Goal: Information Seeking & Learning: Learn about a topic

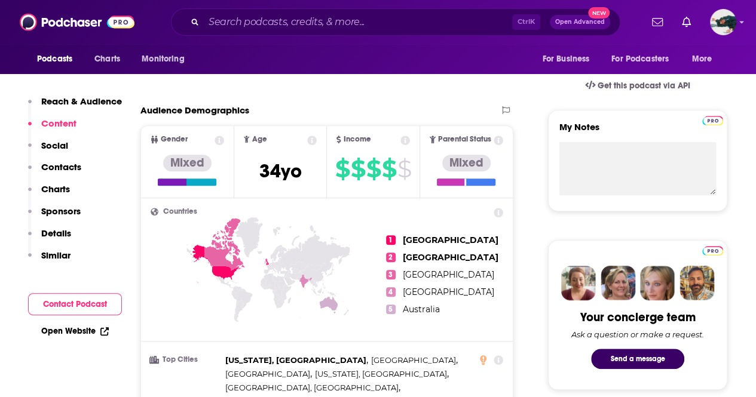
scroll to position [76, 0]
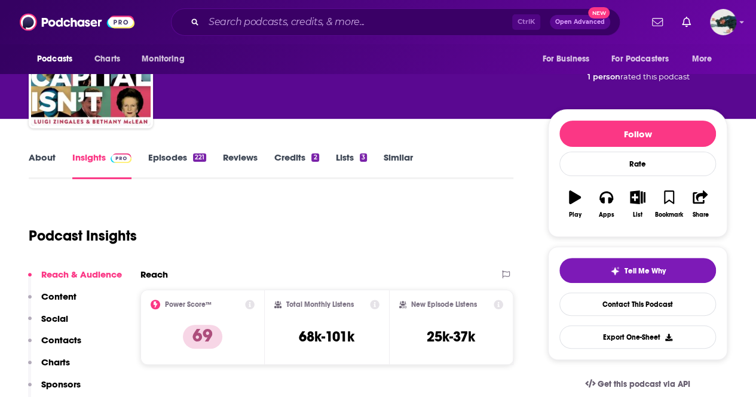
click at [166, 151] on div "About Insights Episodes 221 Reviews Credits 2 Lists 3 Similar" at bounding box center [271, 164] width 485 height 29
click at [163, 156] on link "Episodes 221" at bounding box center [177, 165] width 58 height 27
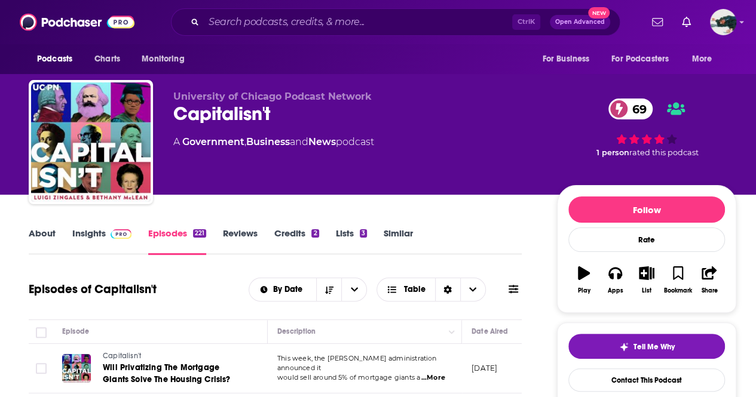
click at [40, 240] on link "About" at bounding box center [42, 241] width 27 height 27
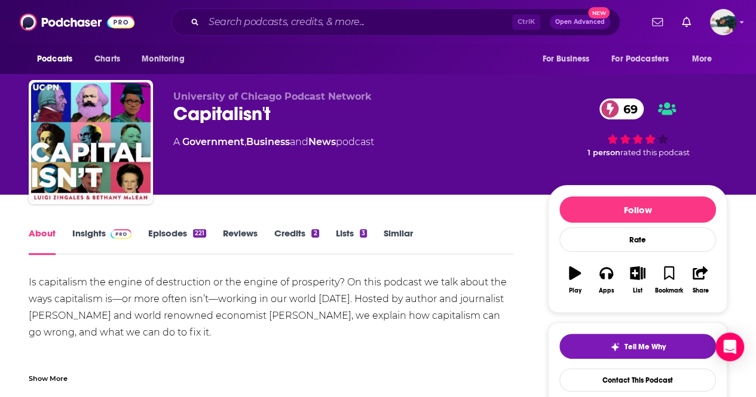
click at [85, 237] on link "Insights" at bounding box center [101, 241] width 59 height 27
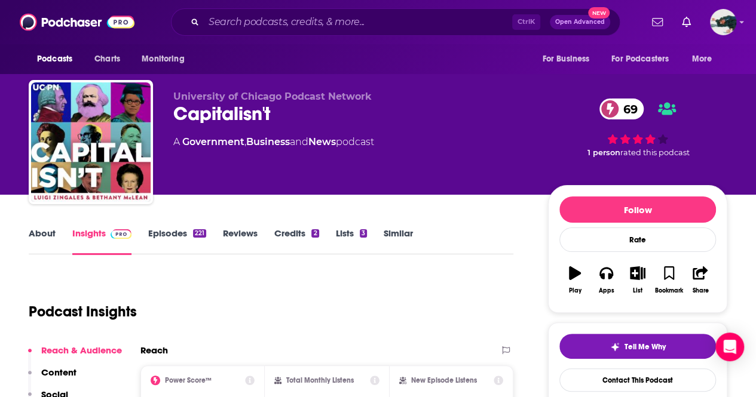
scroll to position [120, 0]
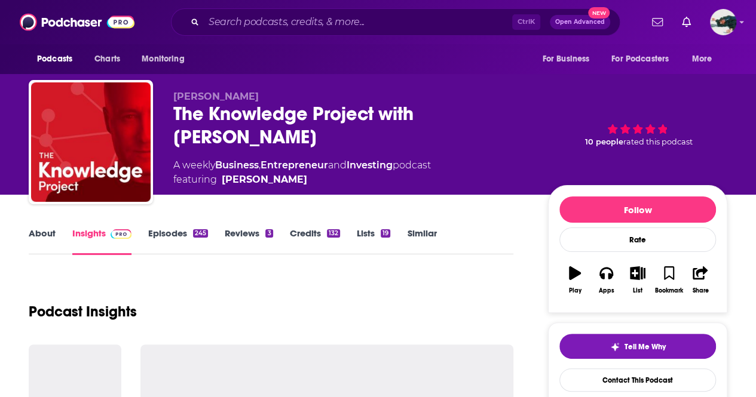
click at [149, 232] on link "Episodes 245" at bounding box center [178, 241] width 60 height 27
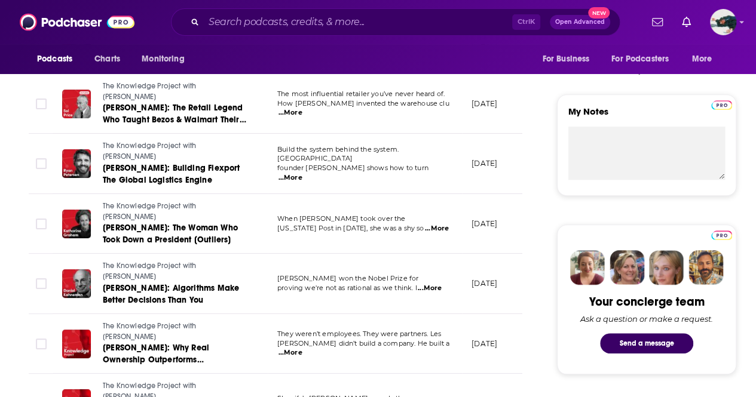
scroll to position [418, 0]
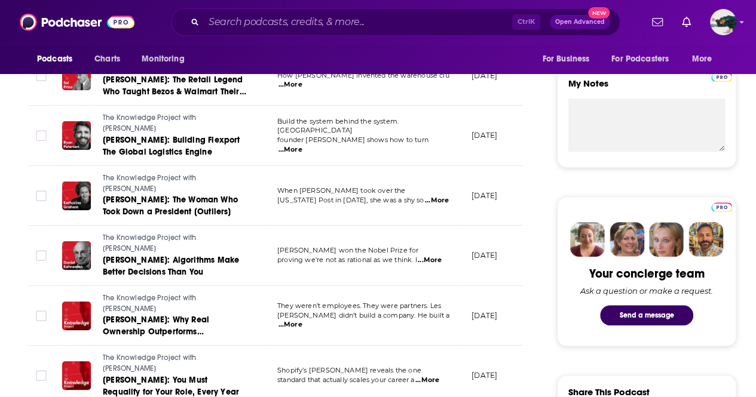
click at [445, 256] on p "proving we're not as rational as we think. I ...More" at bounding box center [364, 261] width 174 height 10
click at [434, 256] on span "...More" at bounding box center [430, 261] width 24 height 10
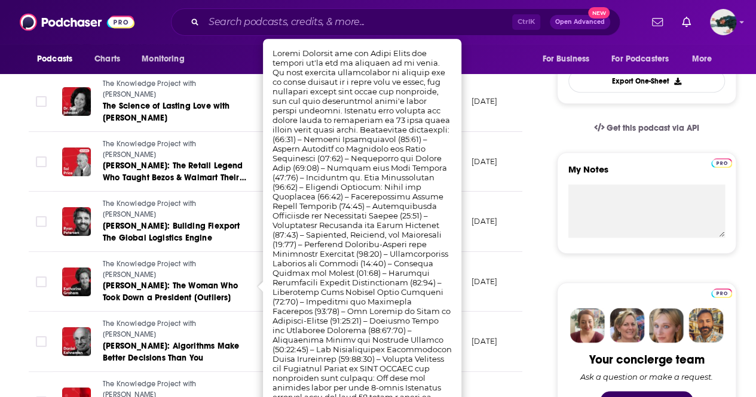
scroll to position [299, 0]
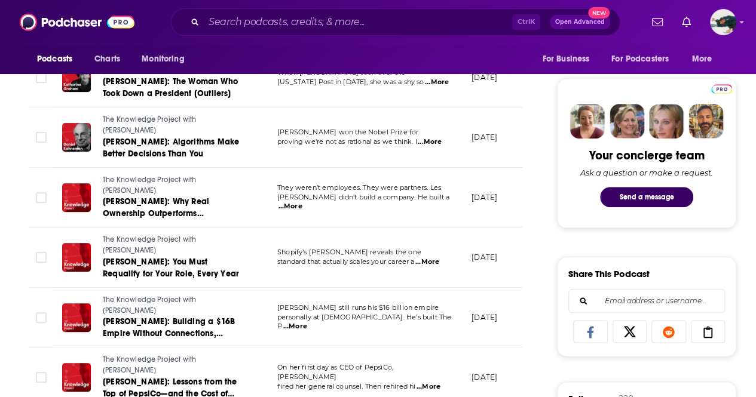
scroll to position [538, 0]
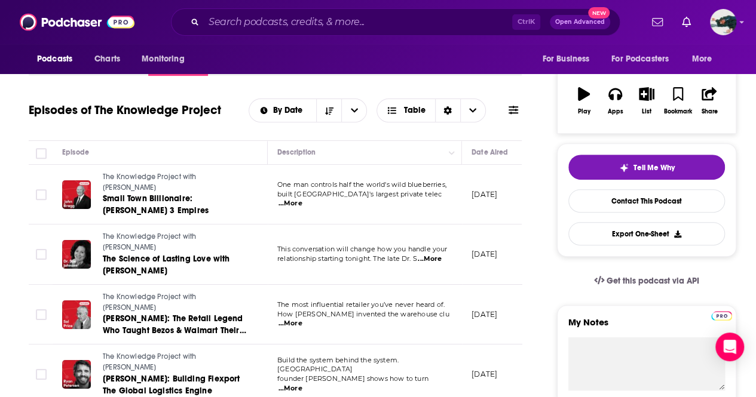
scroll to position [0, 0]
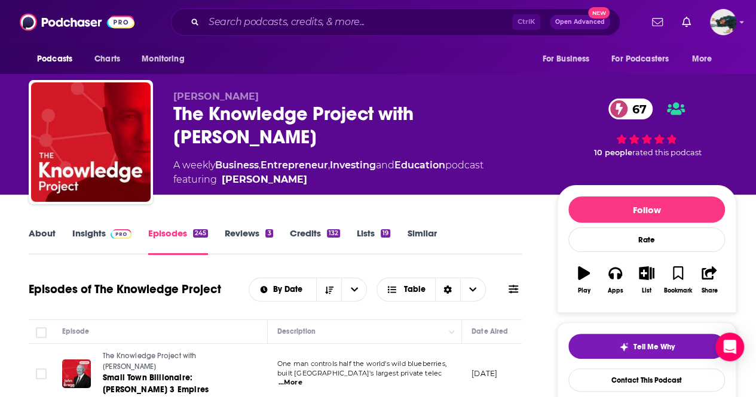
click at [90, 235] on link "Insights" at bounding box center [101, 241] width 59 height 27
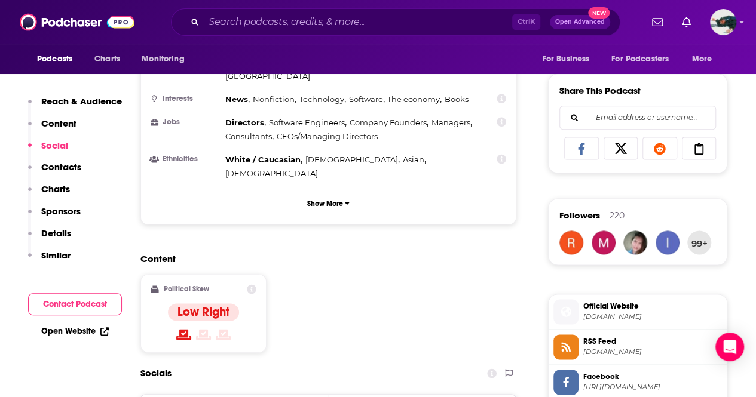
scroll to position [837, 0]
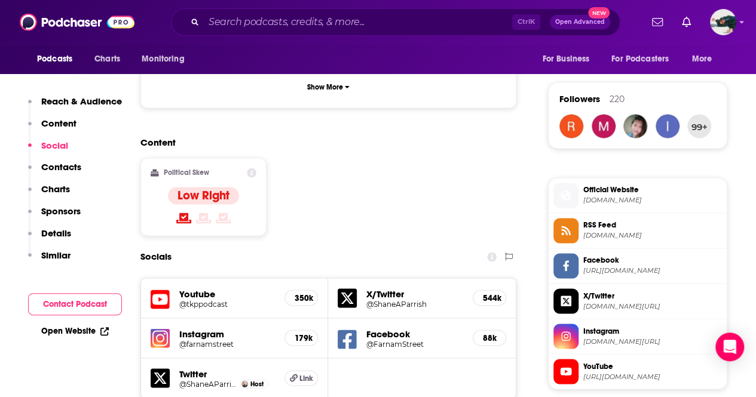
click at [183, 328] on h5 "Instagram" at bounding box center [227, 333] width 96 height 11
click at [201, 328] on h5 "Instagram" at bounding box center [227, 333] width 96 height 11
click at [158, 329] on img at bounding box center [160, 338] width 19 height 19
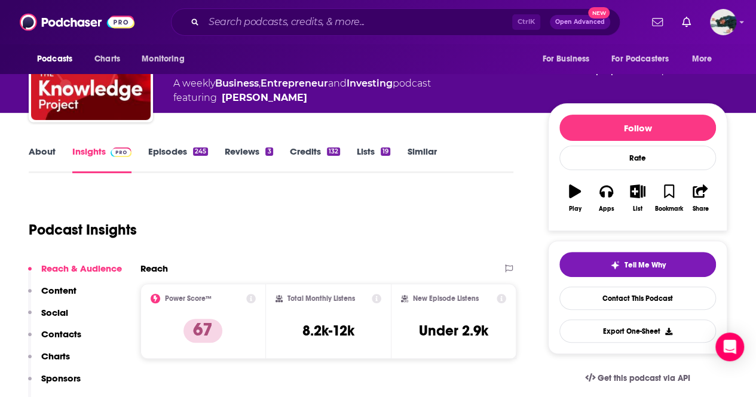
scroll to position [0, 0]
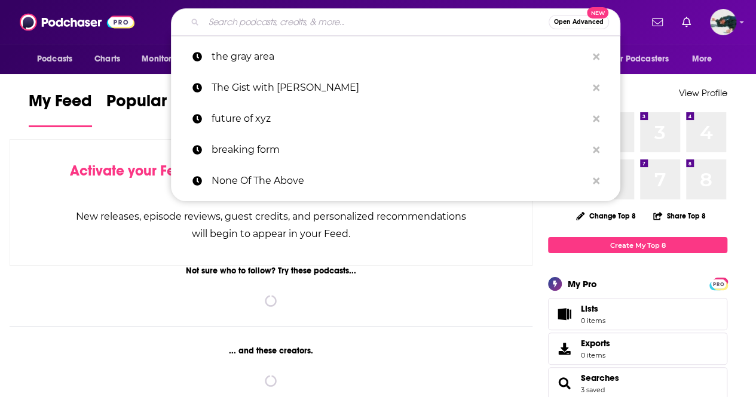
click at [295, 16] on input "Search podcasts, credits, & more..." at bounding box center [376, 22] width 345 height 19
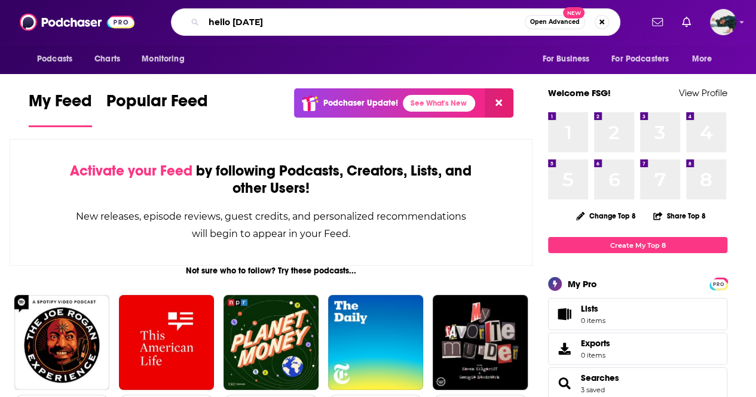
type input "hello [DATE]"
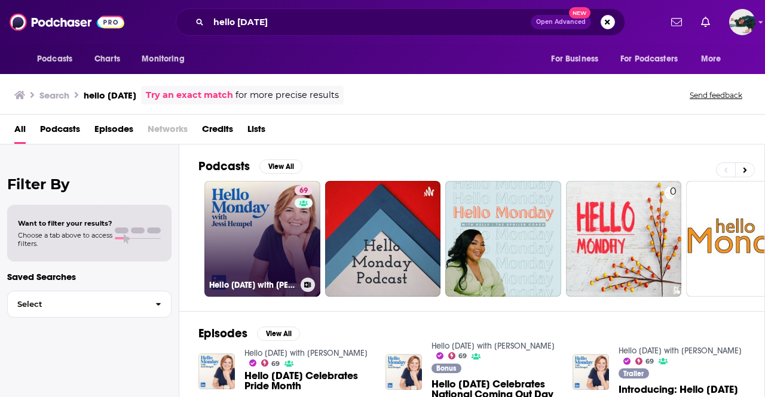
click at [255, 259] on link "69 Hello [DATE] with [PERSON_NAME]" at bounding box center [262, 239] width 116 height 116
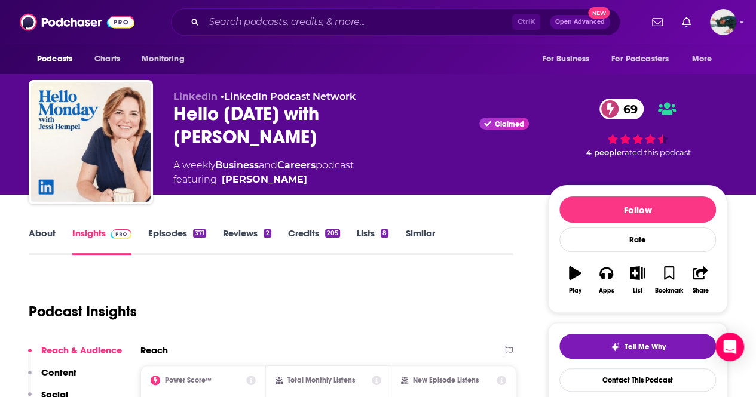
click at [179, 236] on link "Episodes 371" at bounding box center [177, 241] width 58 height 27
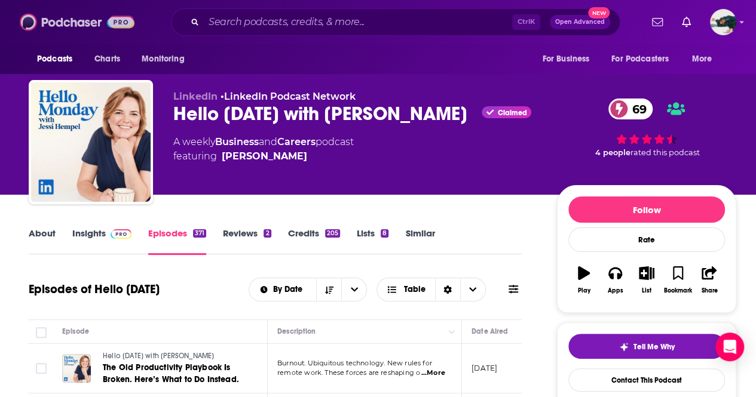
click at [39, 19] on img at bounding box center [77, 22] width 115 height 23
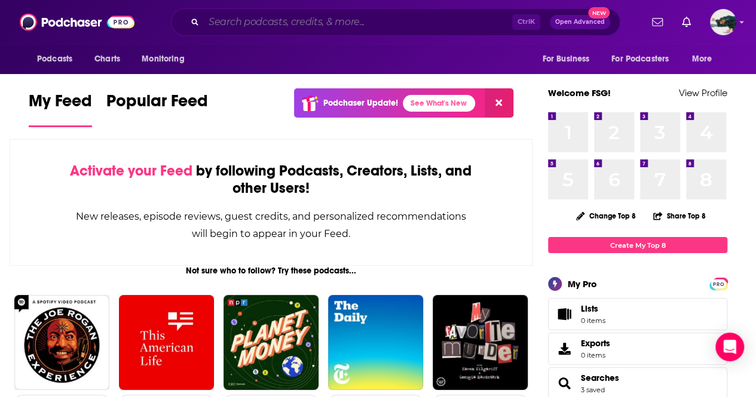
click at [256, 18] on input "Search podcasts, credits, & more..." at bounding box center [358, 22] width 308 height 19
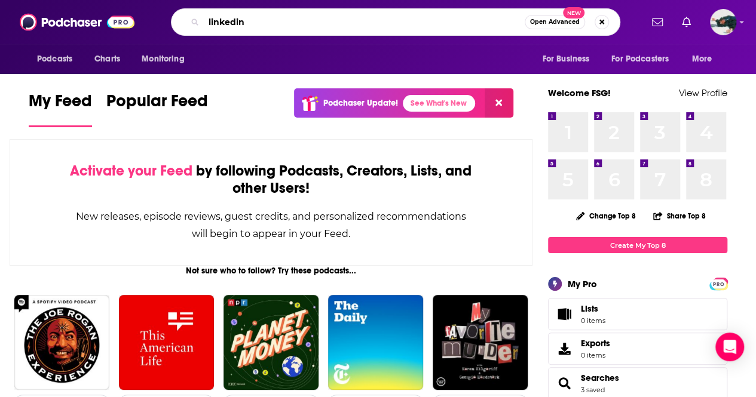
type input "linkedin"
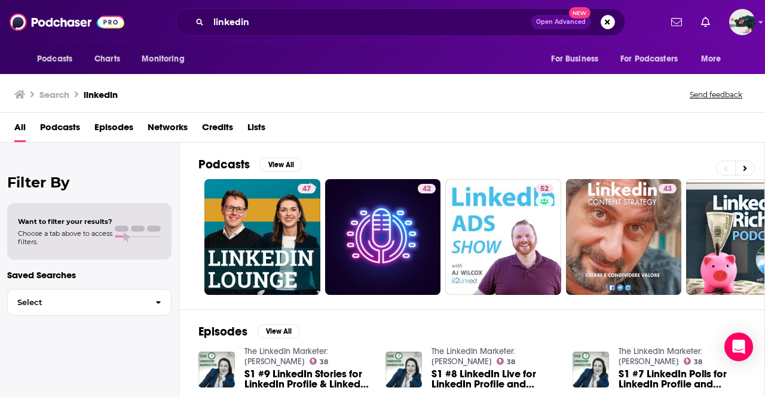
click at [74, 127] on span "Podcasts" at bounding box center [60, 130] width 40 height 24
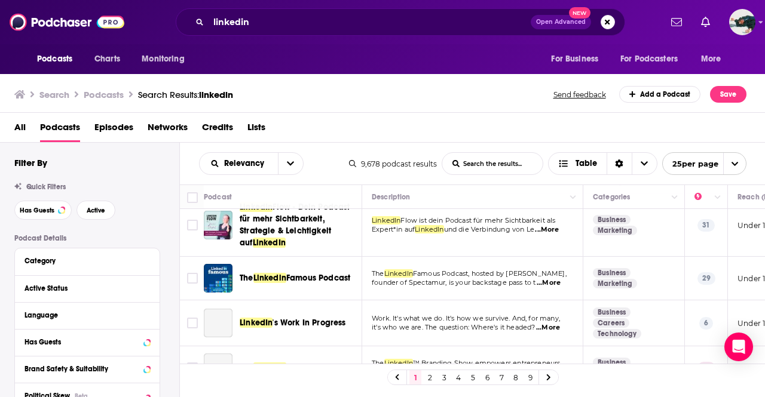
scroll to position [359, 0]
